Goal: Transaction & Acquisition: Download file/media

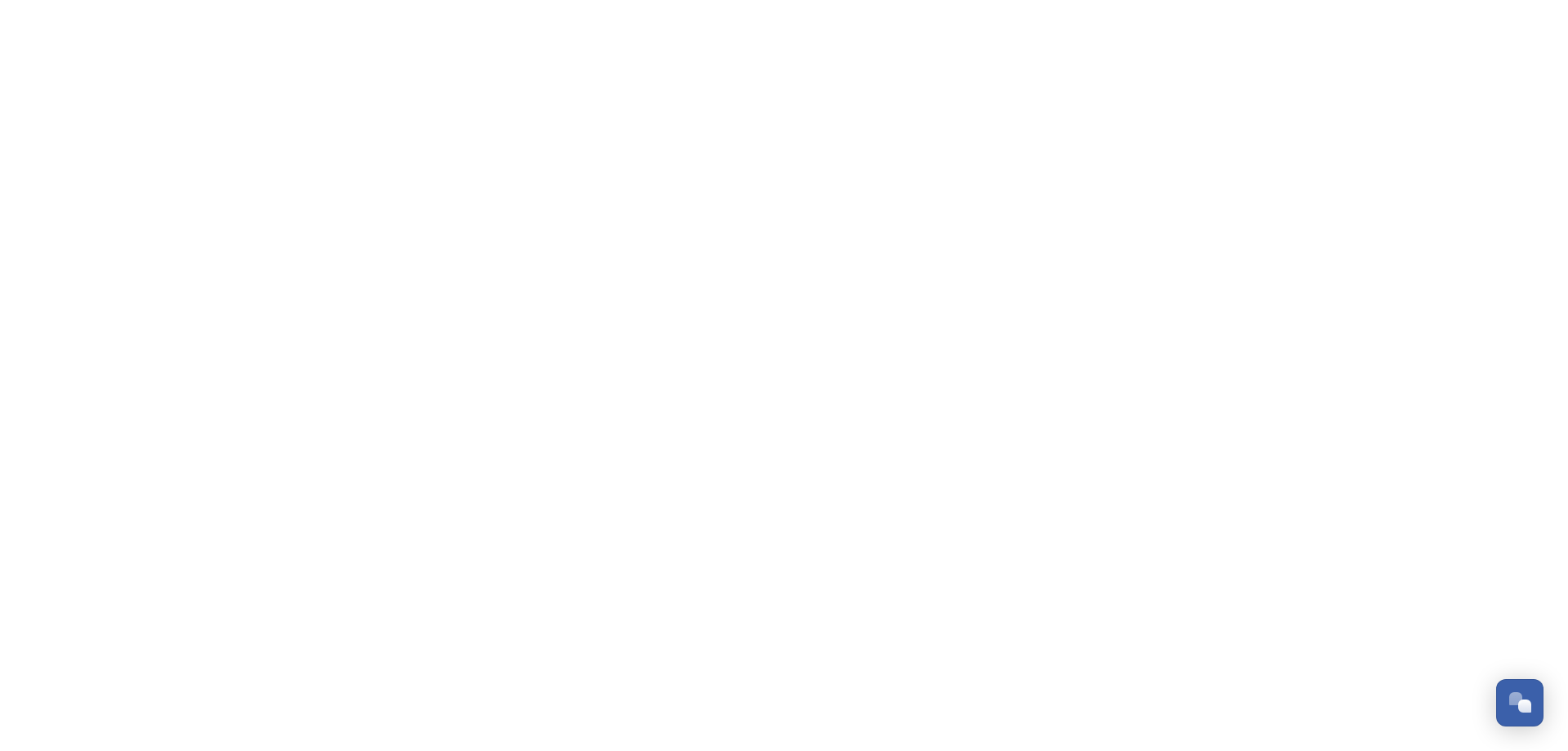
scroll to position [2348, 0]
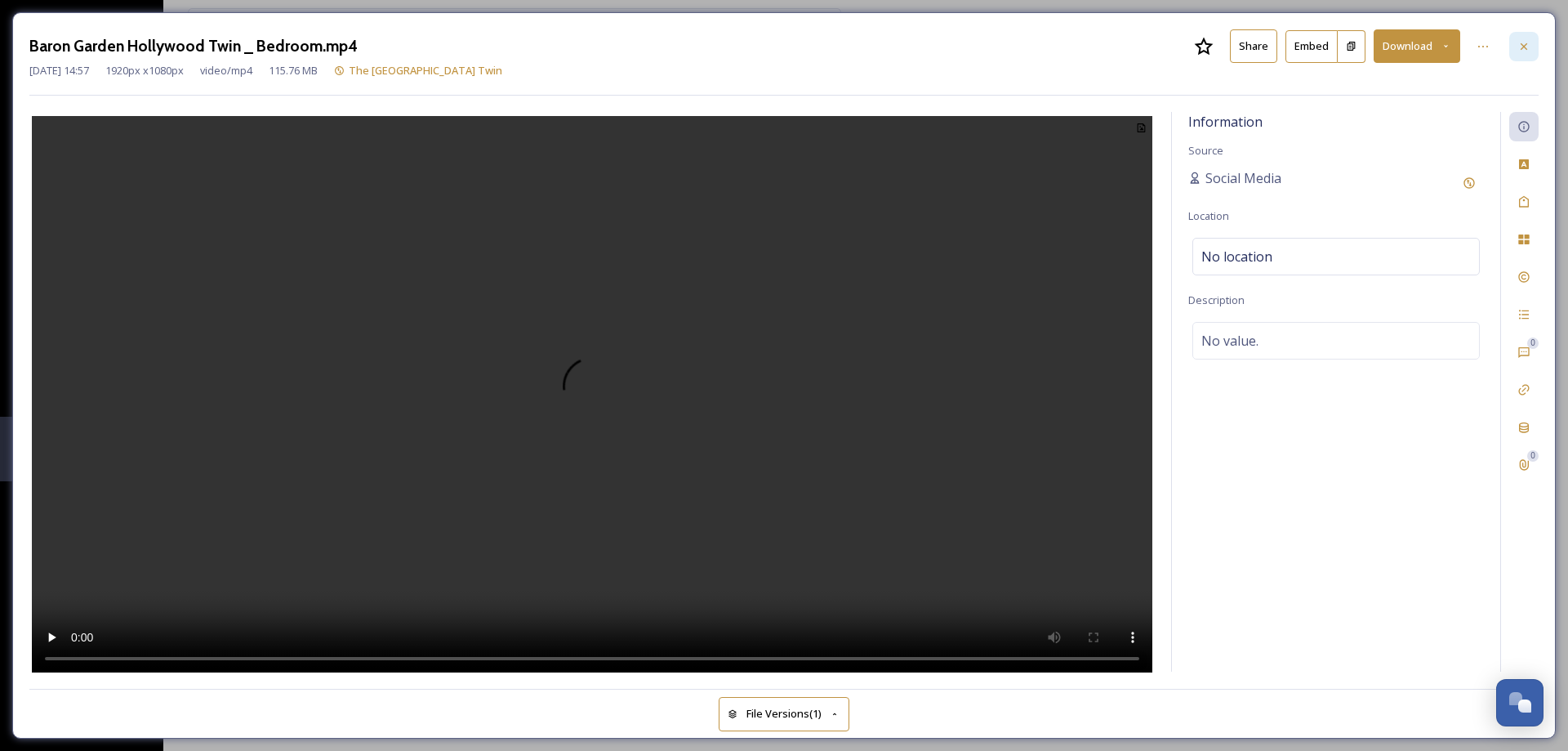
click at [1528, 48] on icon at bounding box center [1524, 46] width 13 height 13
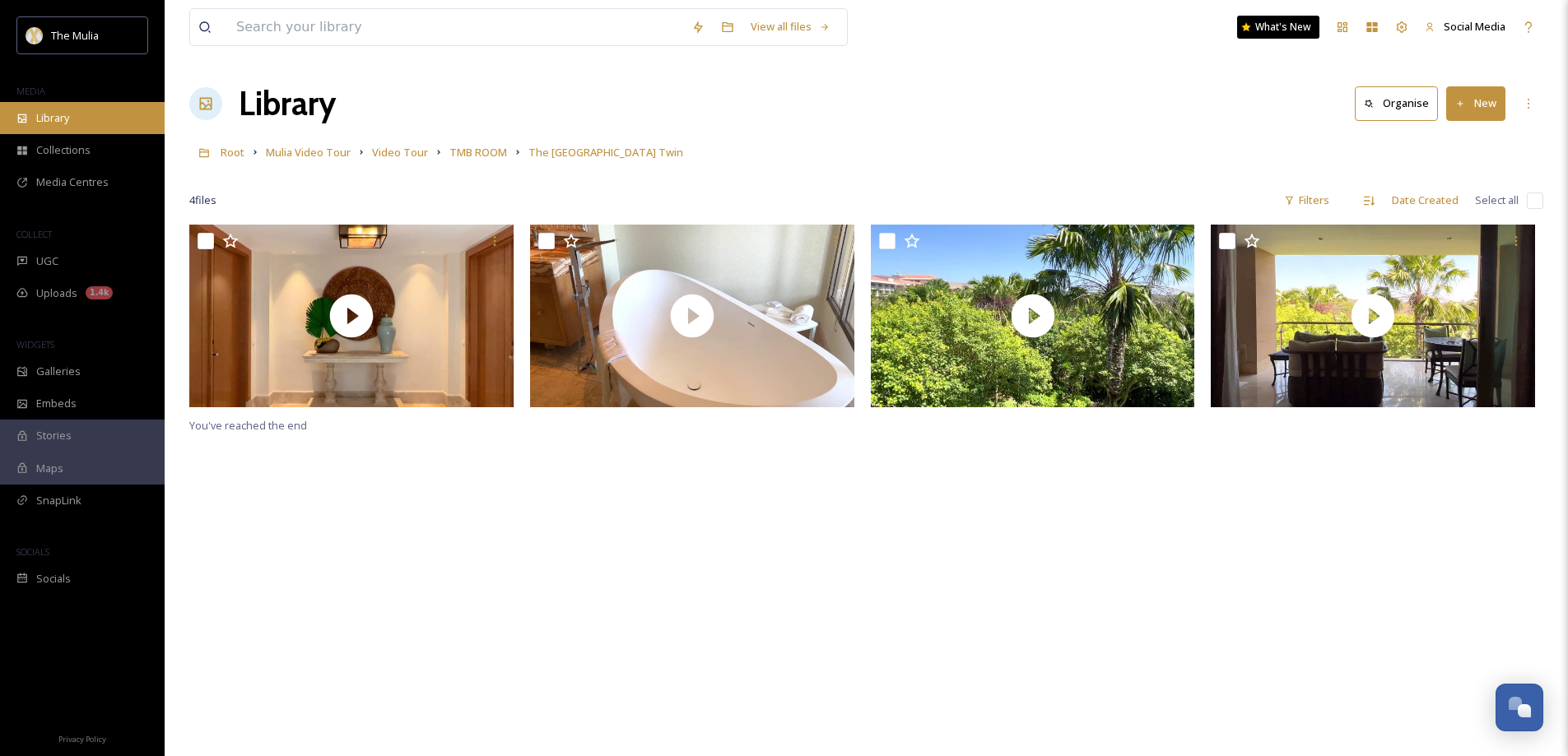
click at [47, 120] on span "Library" at bounding box center [52, 117] width 33 height 15
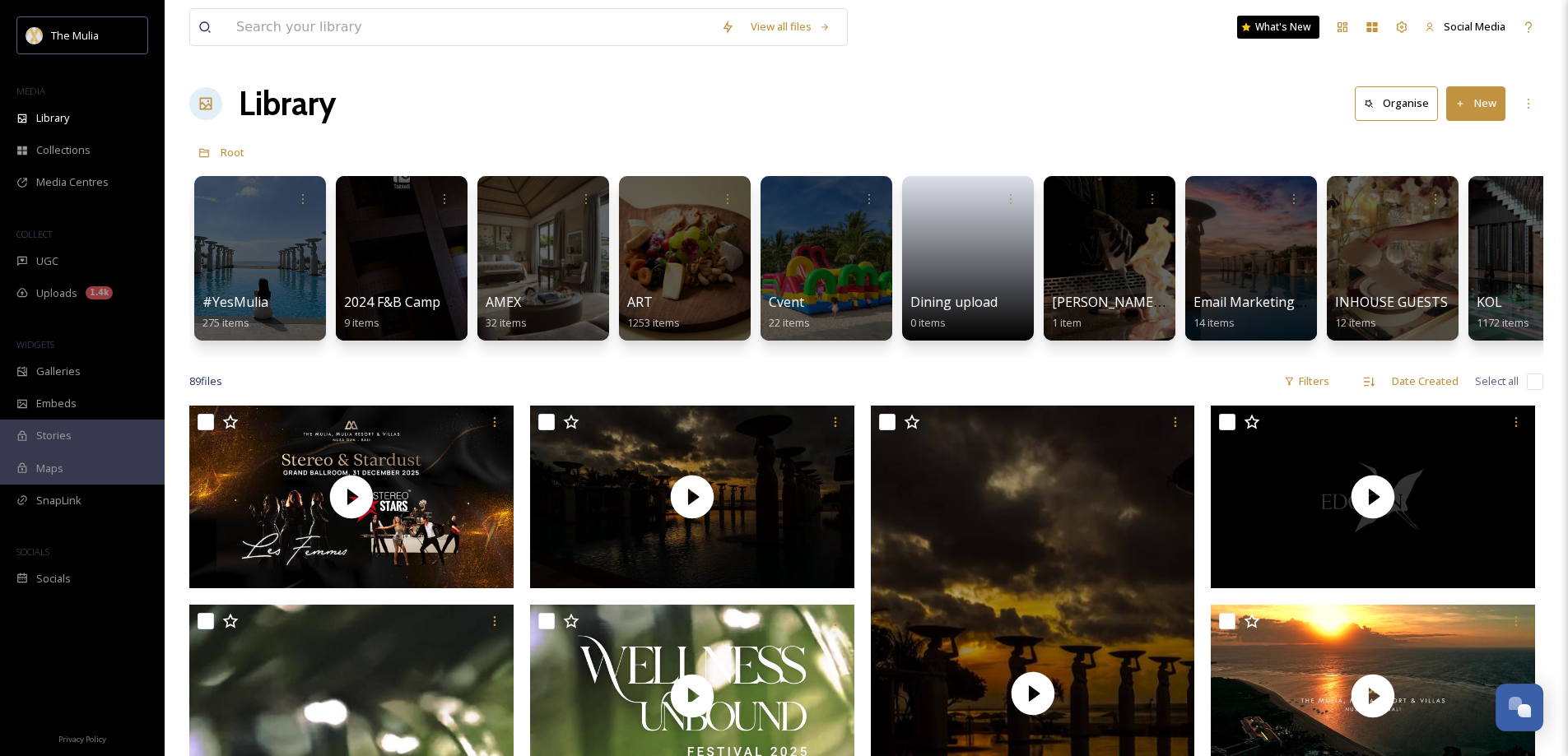
click at [1465, 109] on button "New" at bounding box center [1476, 103] width 59 height 34
click at [1463, 137] on span "File Upload" at bounding box center [1468, 142] width 55 height 15
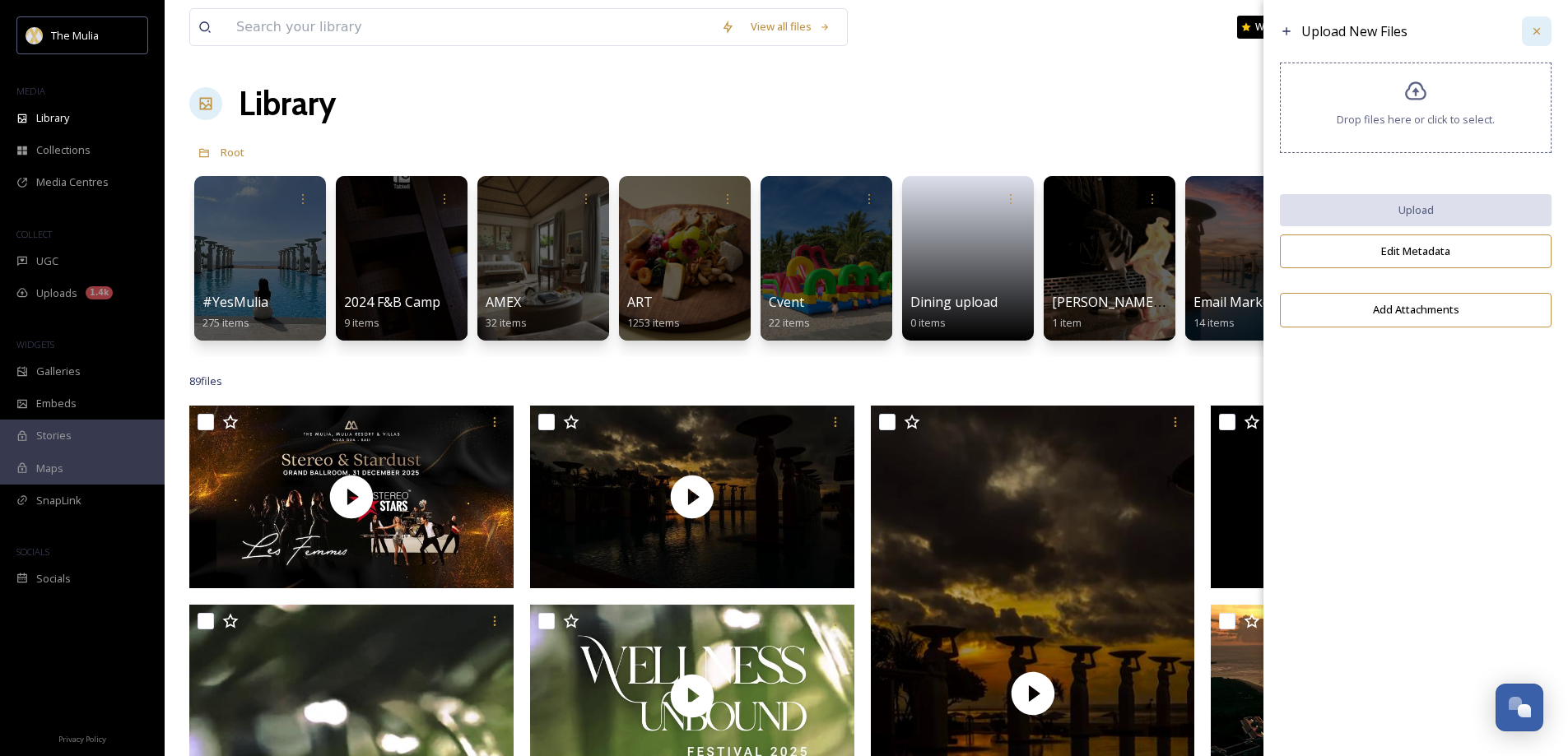
click at [1542, 34] on icon at bounding box center [1536, 31] width 13 height 13
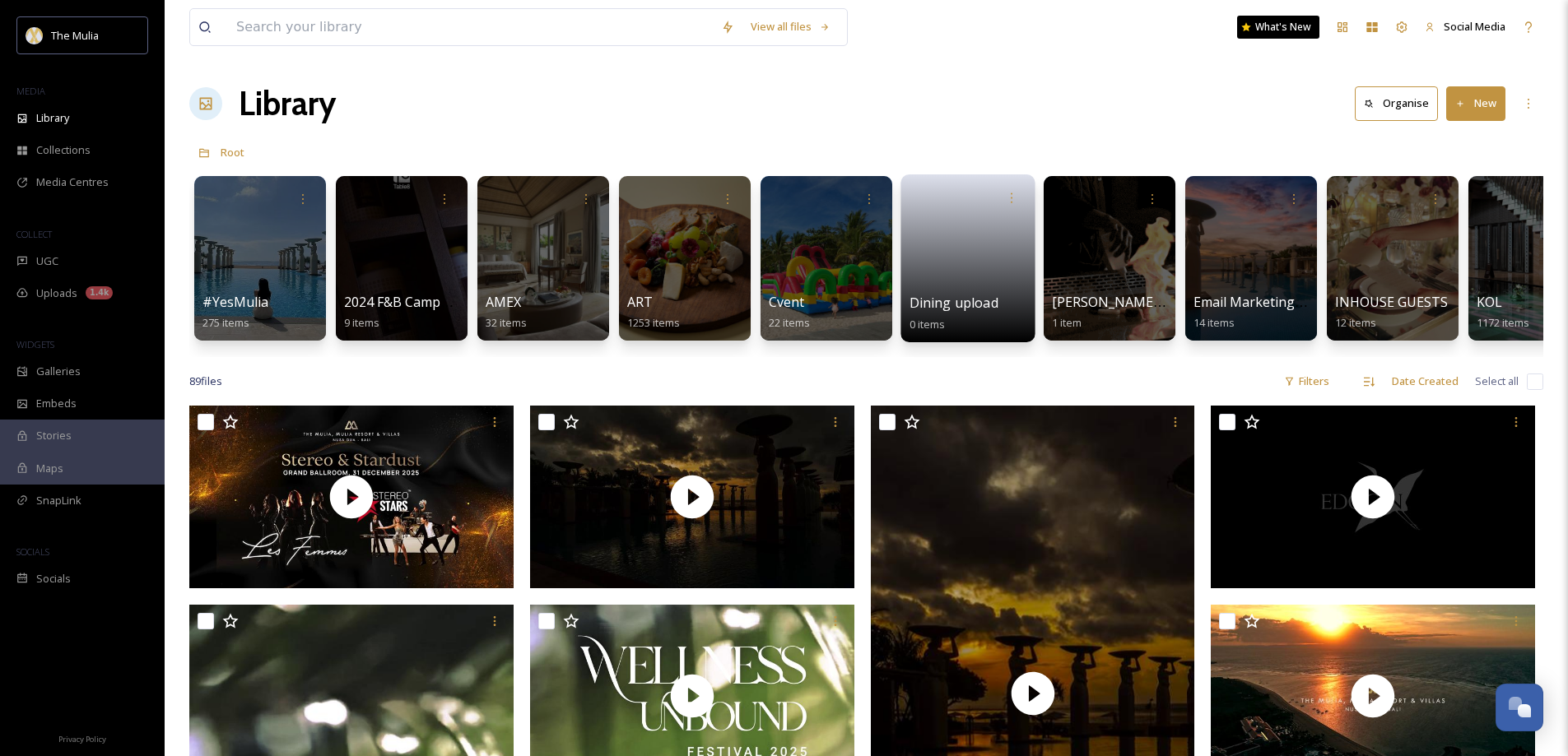
click at [989, 259] on link at bounding box center [968, 253] width 117 height 80
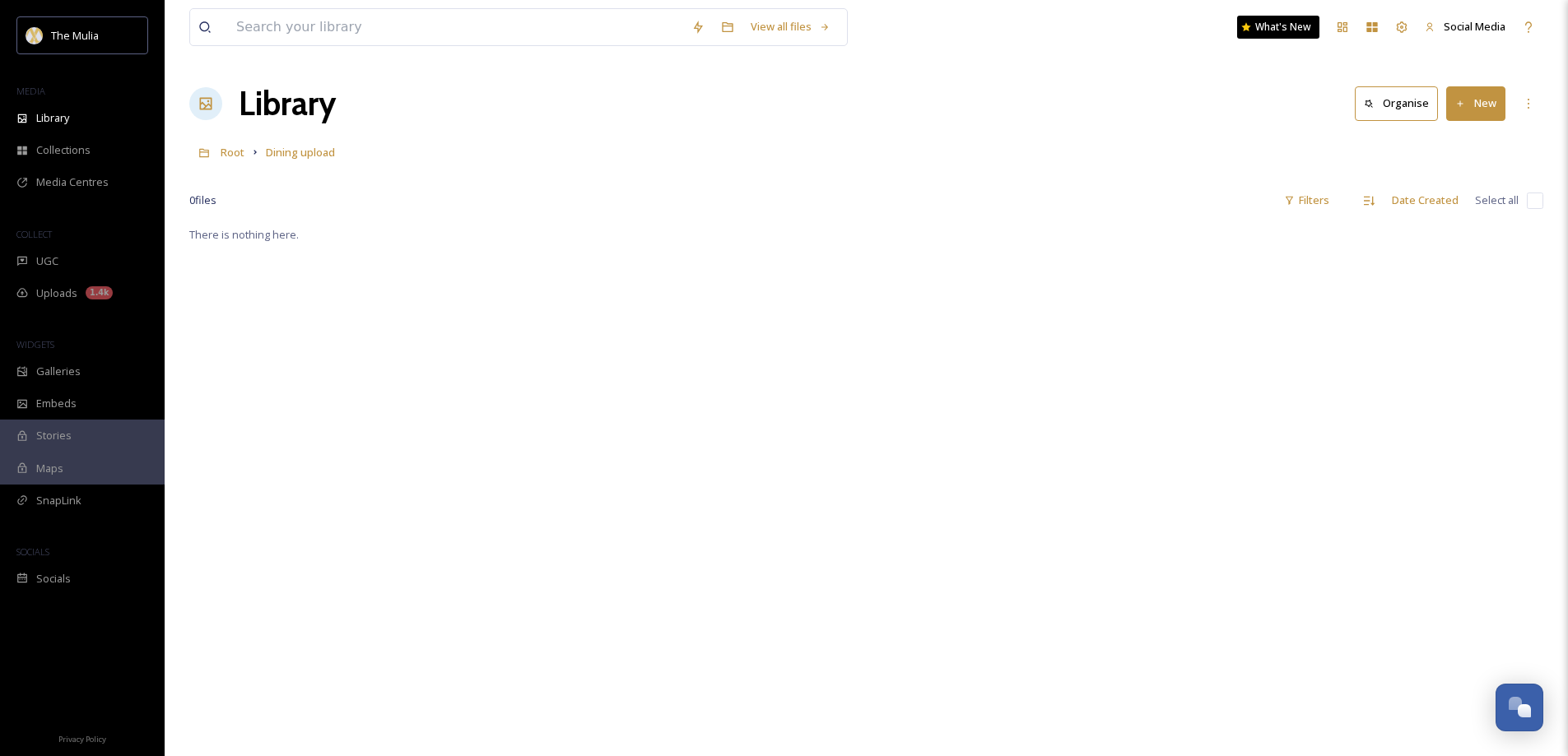
click at [1491, 106] on button "New" at bounding box center [1476, 103] width 59 height 34
click at [1456, 144] on span "File Upload" at bounding box center [1468, 142] width 55 height 15
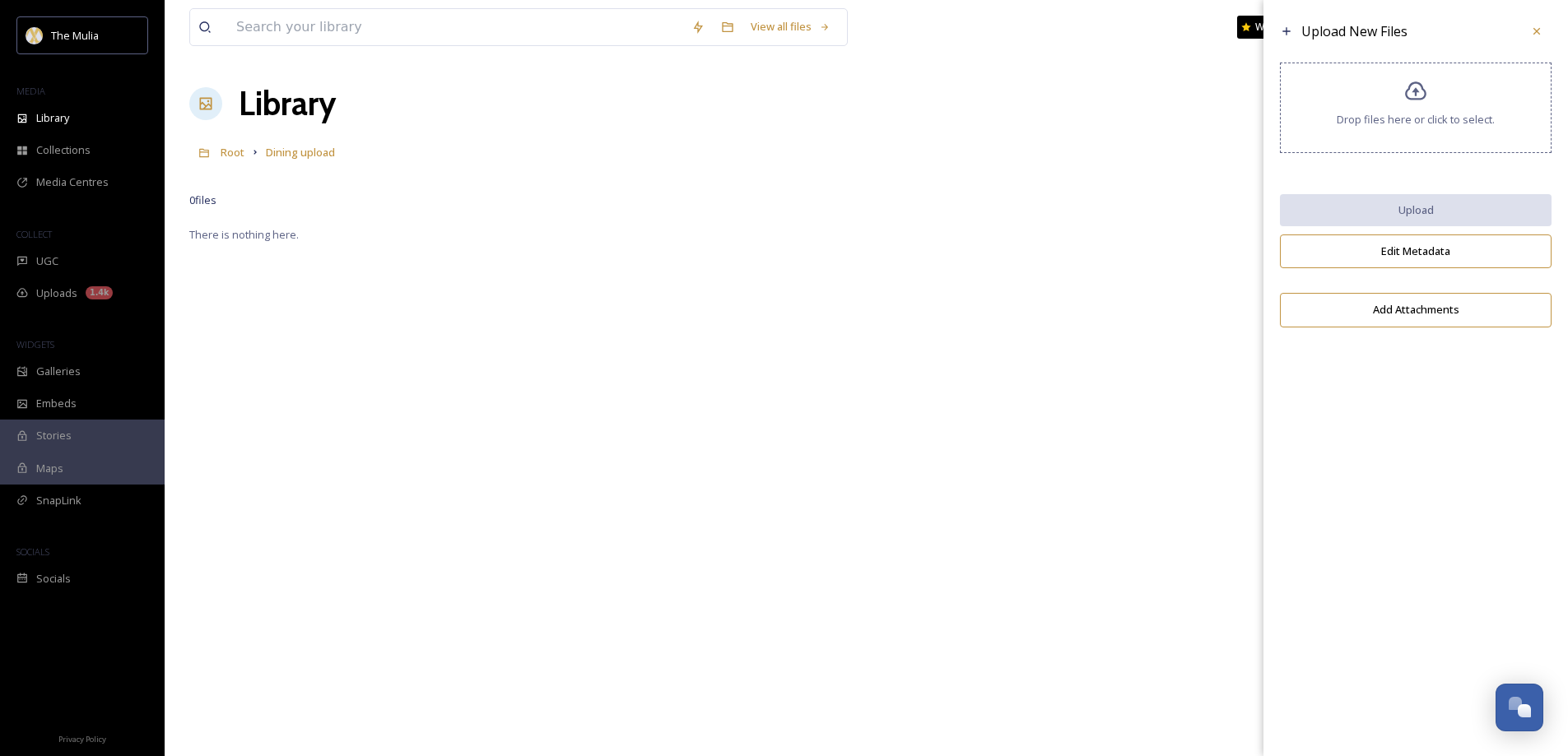
click at [1380, 127] on div "Drop files here or click to select." at bounding box center [1415, 107] width 271 height 90
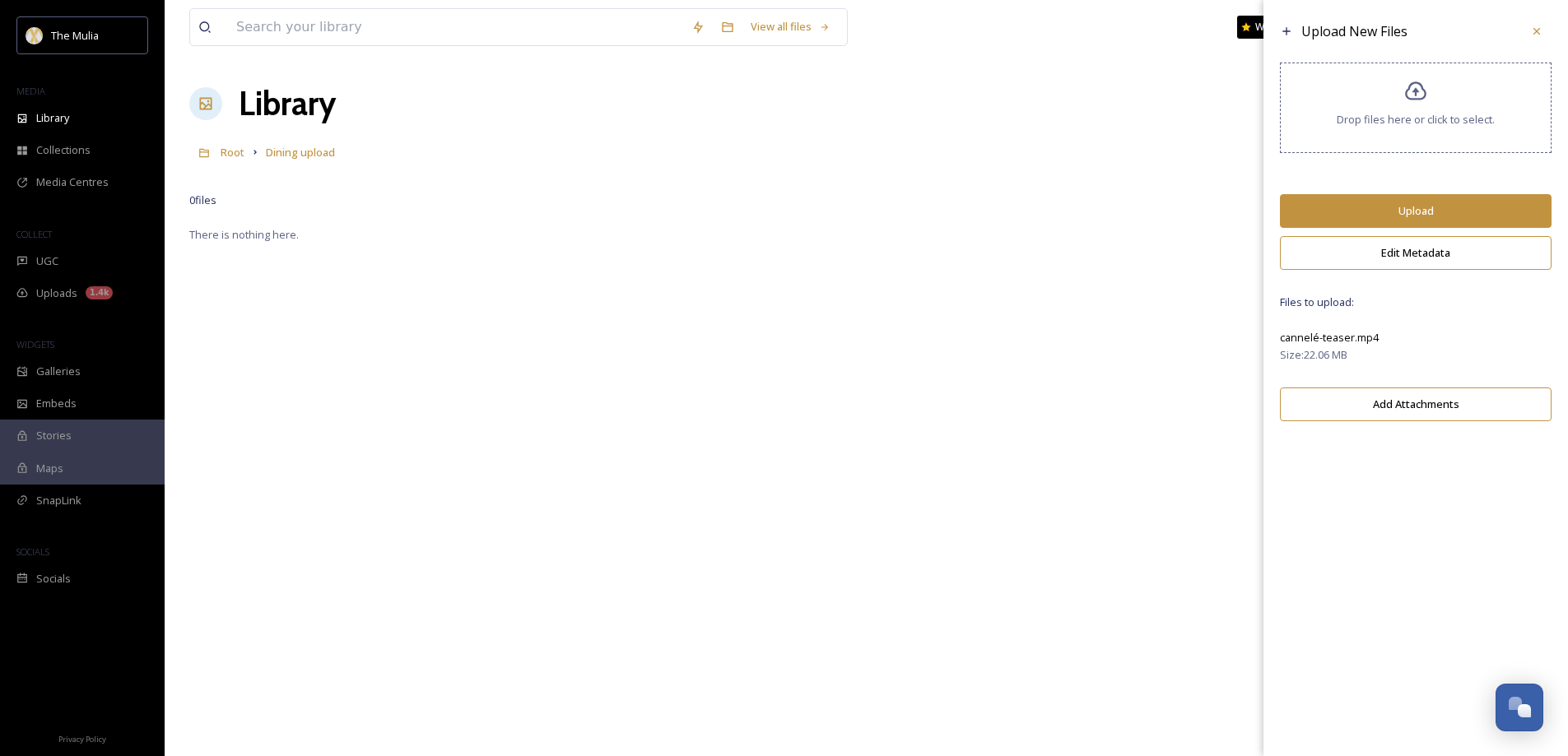
click at [1472, 202] on button "Upload" at bounding box center [1415, 211] width 271 height 34
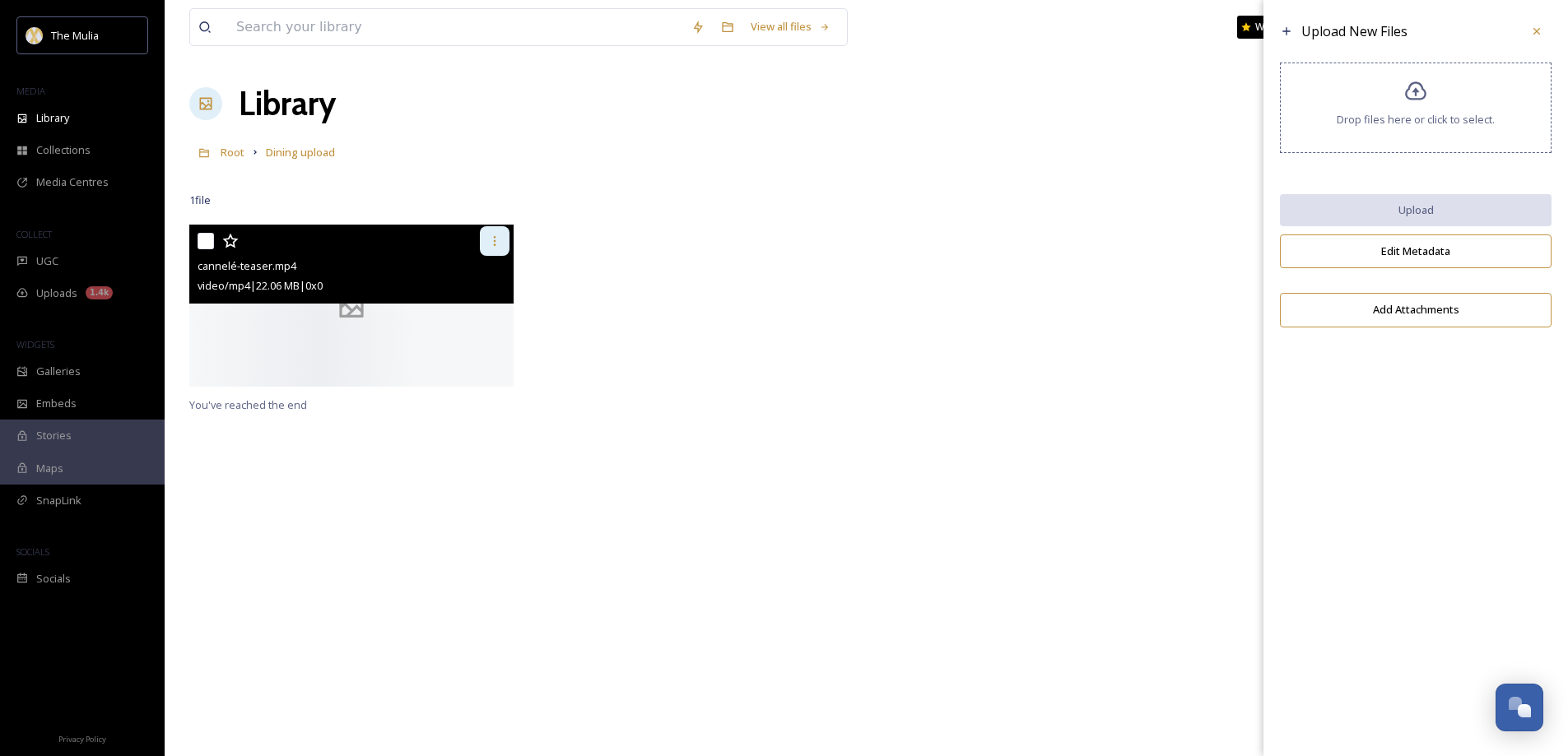
click at [505, 243] on div at bounding box center [494, 241] width 30 height 30
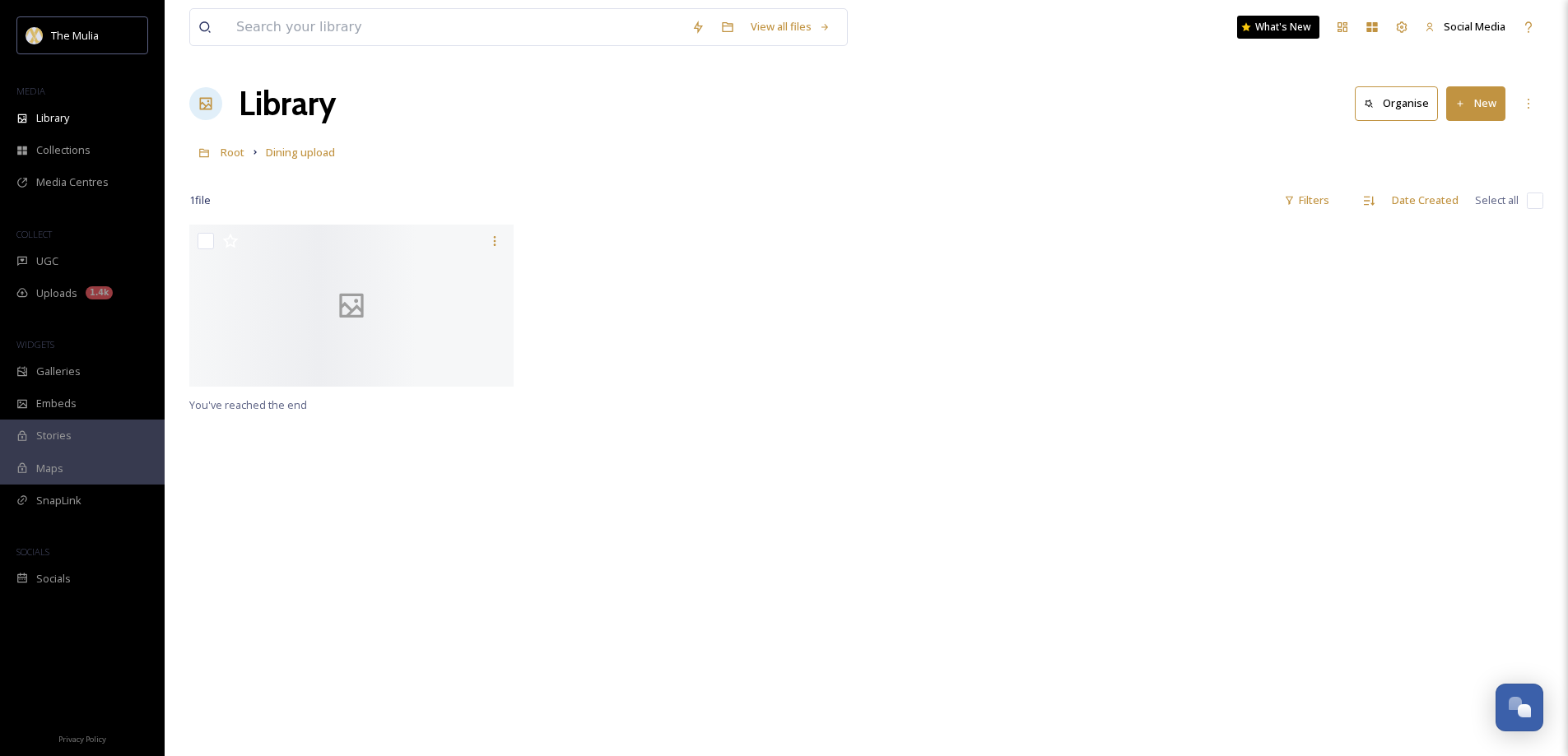
drag, startPoint x: 709, startPoint y: 393, endPoint x: 560, endPoint y: 348, distance: 155.6
click at [674, 376] on div at bounding box center [695, 310] width 332 height 170
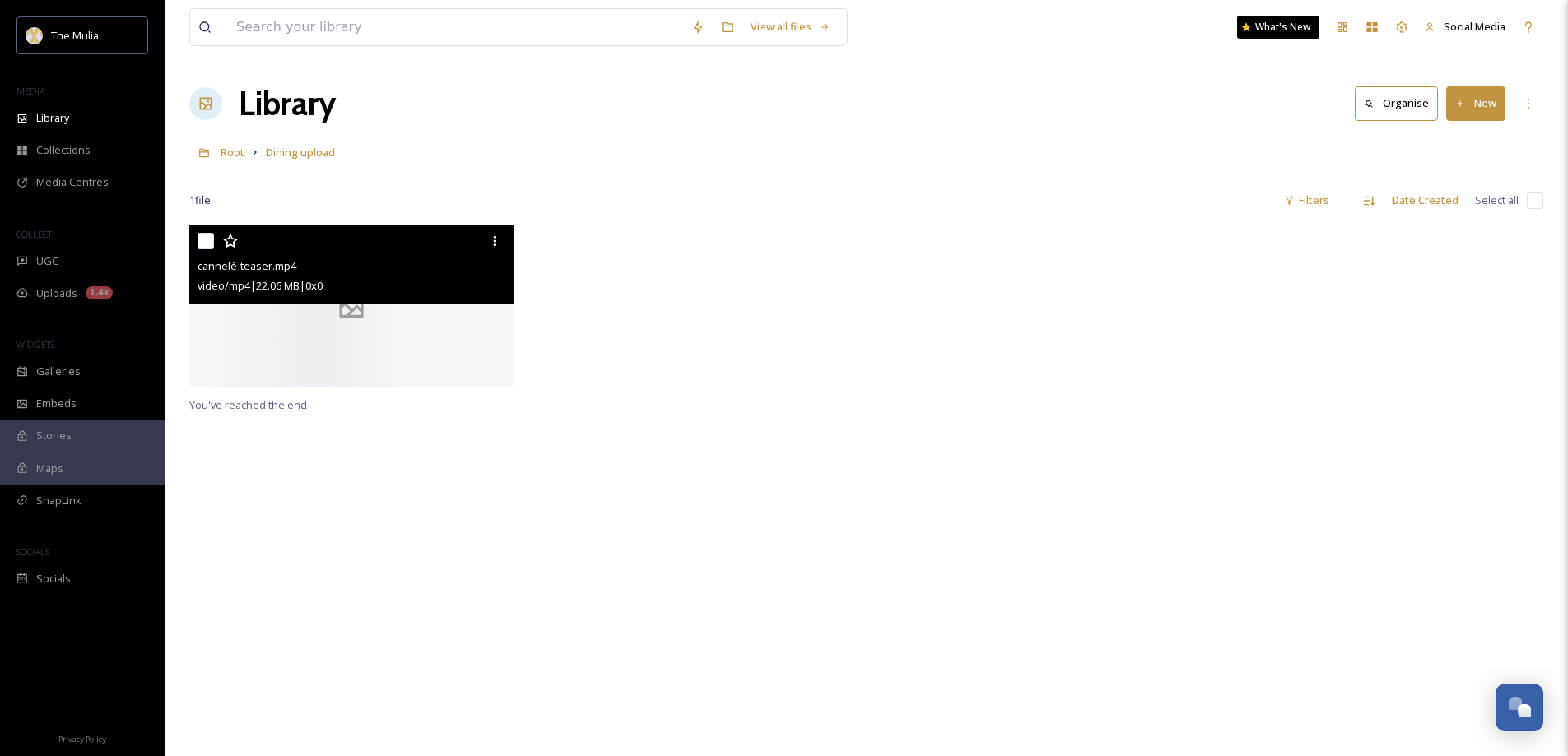
click at [411, 324] on div at bounding box center [351, 305] width 324 height 162
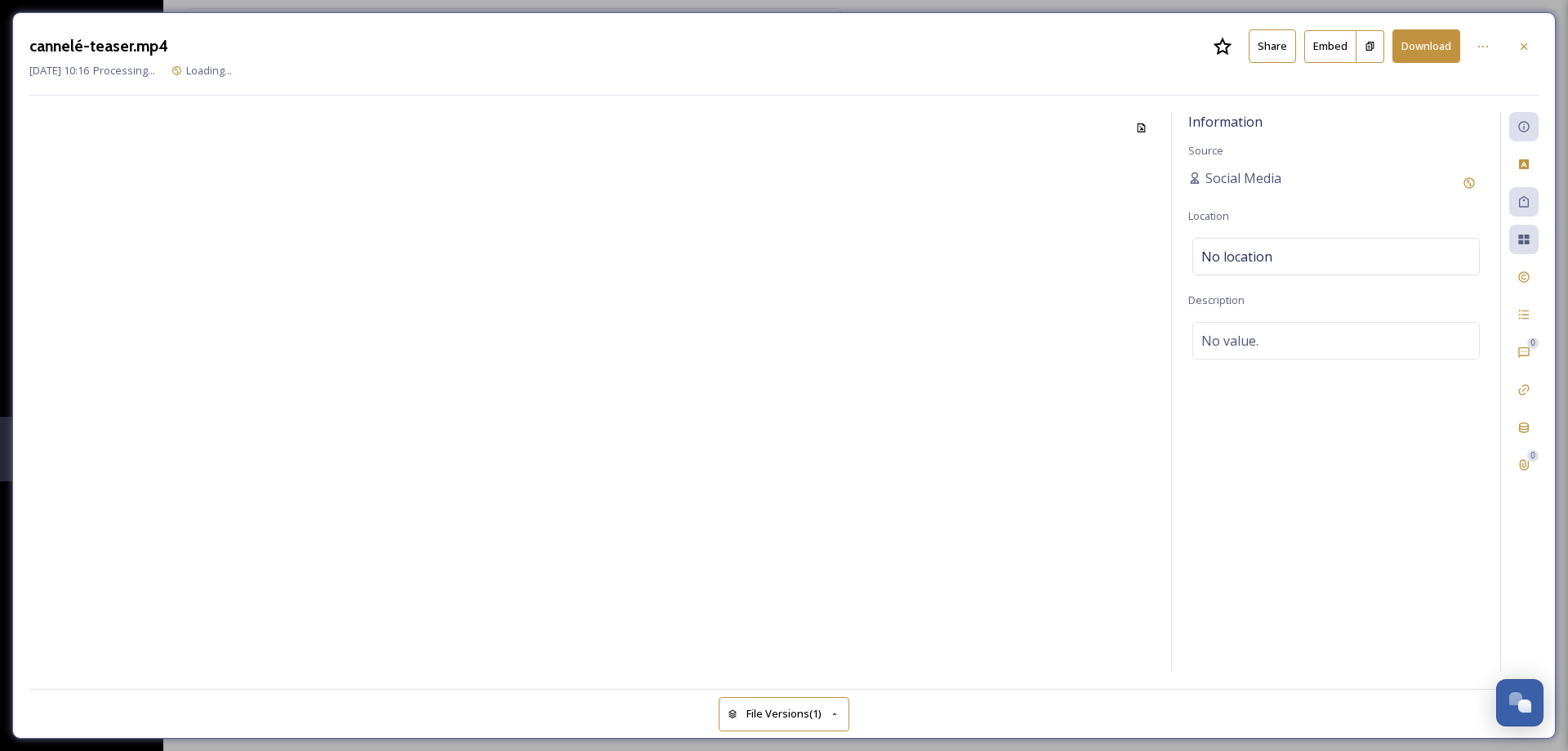
click at [1267, 44] on button "Share" at bounding box center [1272, 46] width 47 height 34
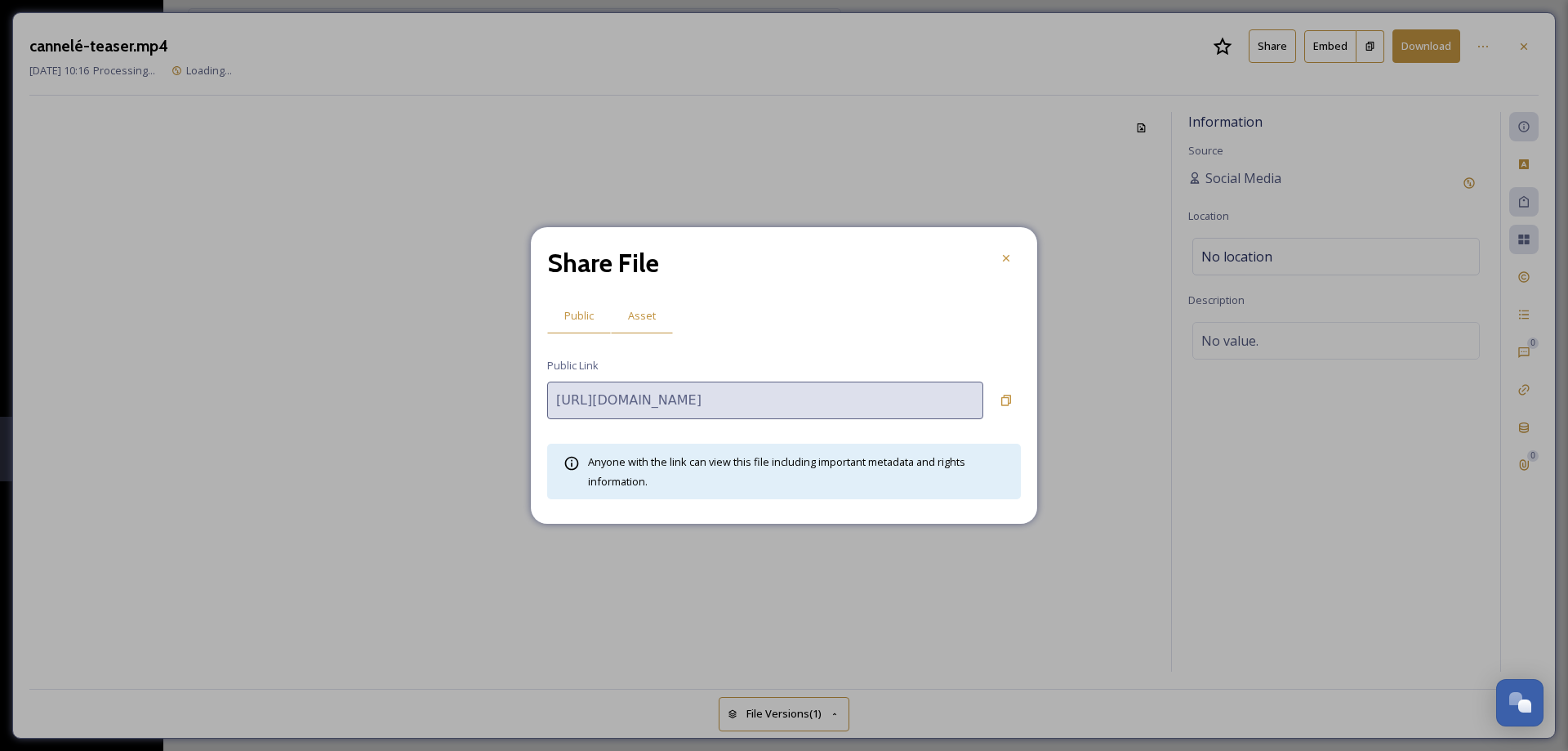
click at [640, 314] on span "Asset" at bounding box center [641, 315] width 28 height 15
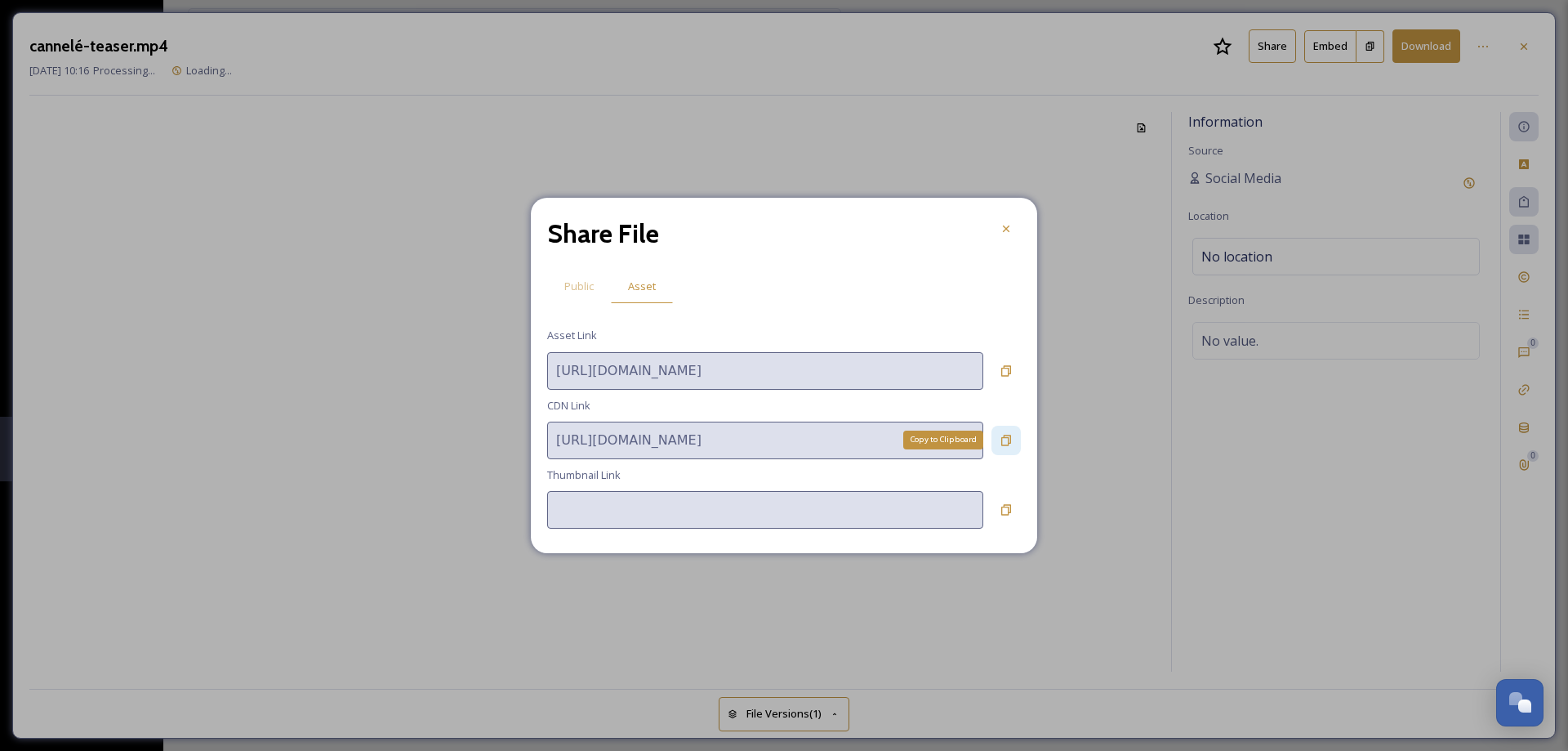
click at [1004, 442] on icon at bounding box center [1006, 440] width 13 height 13
